Goal: Communication & Community: Answer question/provide support

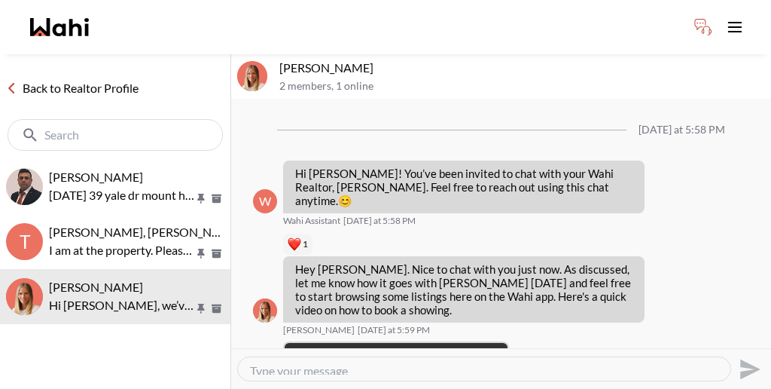
scroll to position [669, 0]
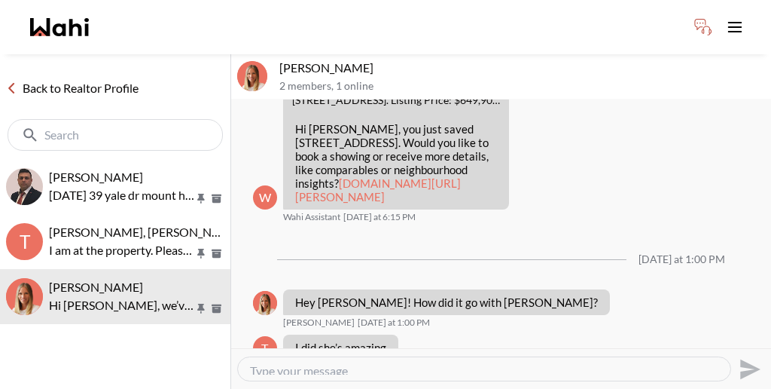
click at [48, 78] on link "Back to Realtor Profile" at bounding box center [72, 88] width 145 height 20
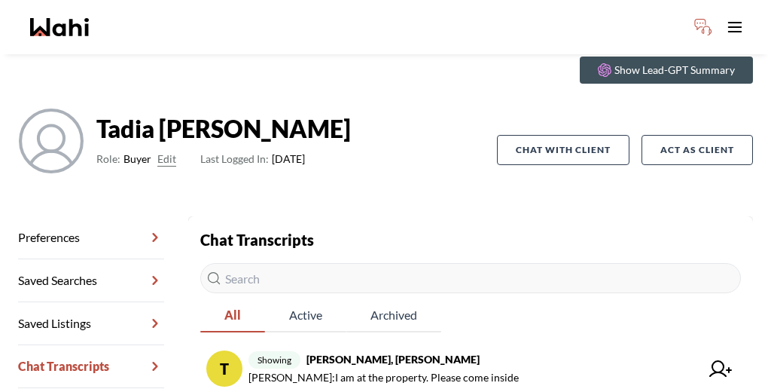
scroll to position [72, 0]
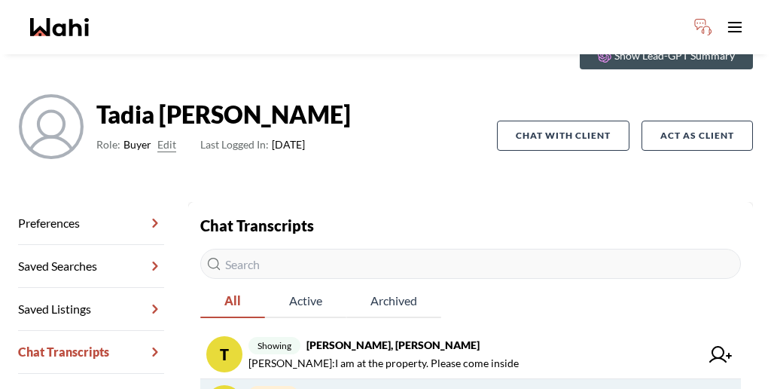
click at [429, 385] on span "primary [PERSON_NAME]" at bounding box center [475, 394] width 452 height 18
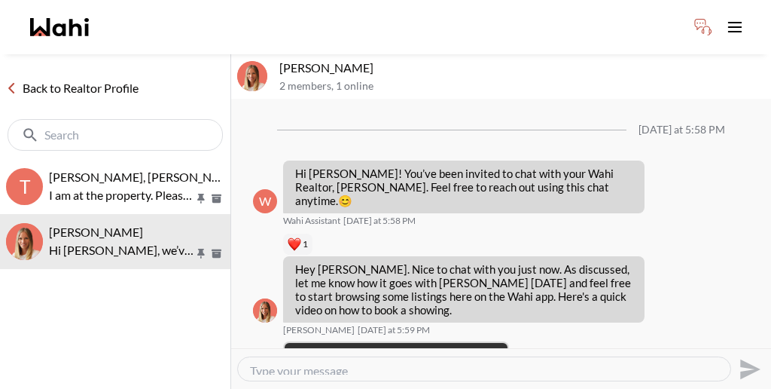
scroll to position [669, 0]
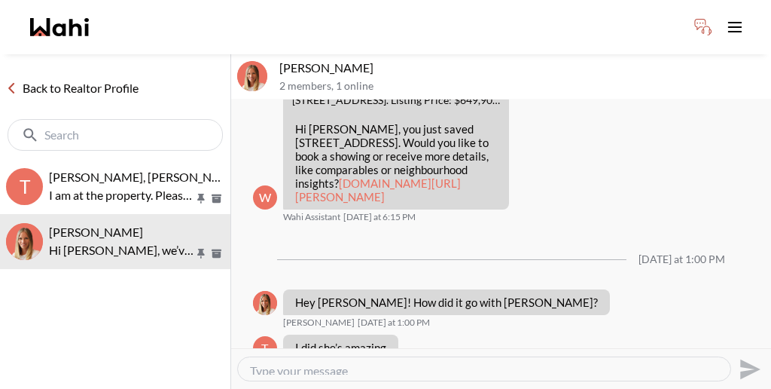
click at [439, 362] on div at bounding box center [484, 368] width 493 height 23
click at [403, 363] on textarea "Type your message" at bounding box center [484, 368] width 469 height 11
